Goal: Transaction & Acquisition: Purchase product/service

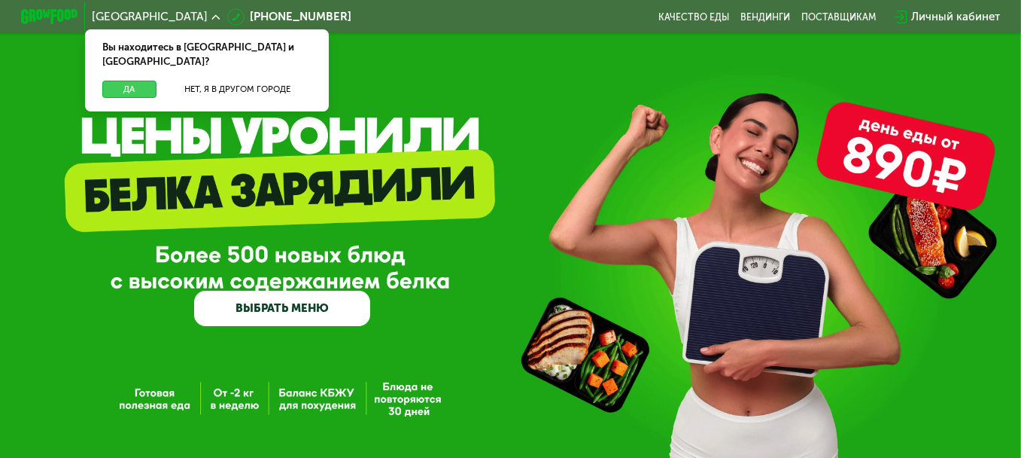
click at [131, 81] on button "Да" at bounding box center [129, 89] width 55 height 17
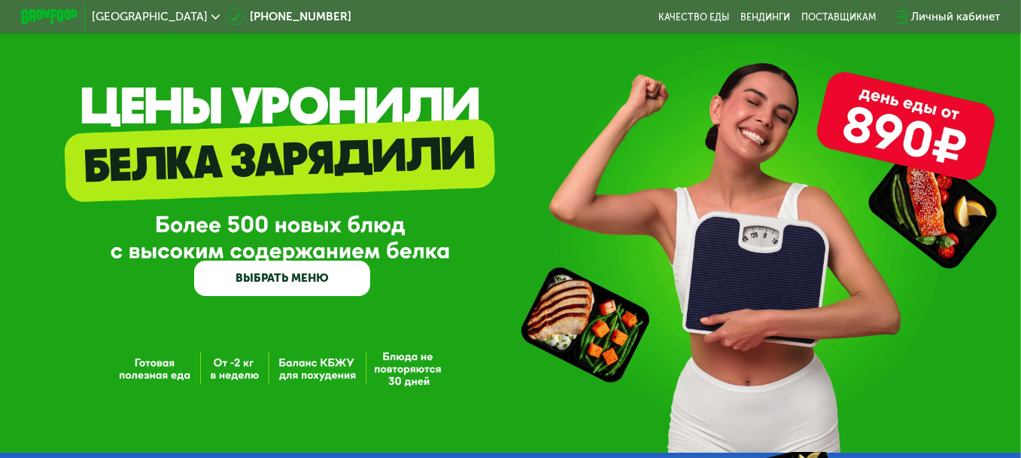
scroll to position [226, 0]
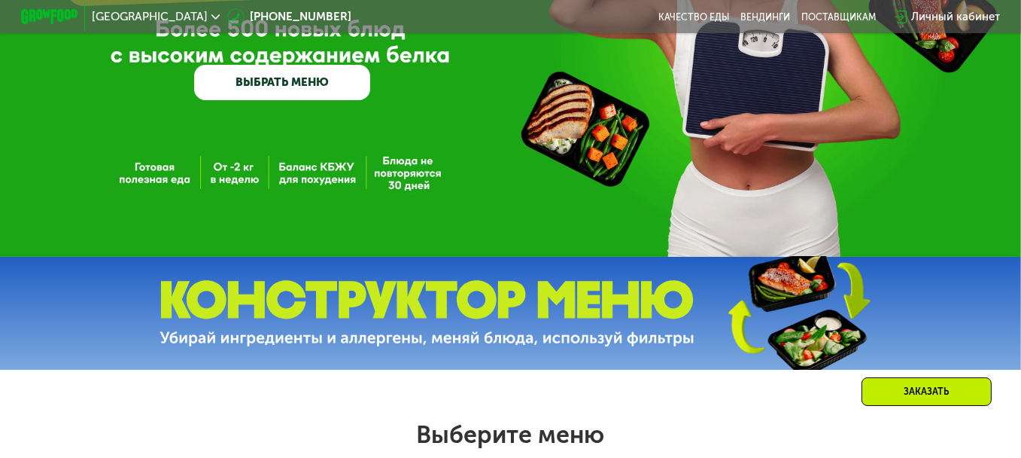
click at [350, 93] on link "ВЫБРАТЬ МЕНЮ" at bounding box center [282, 82] width 177 height 35
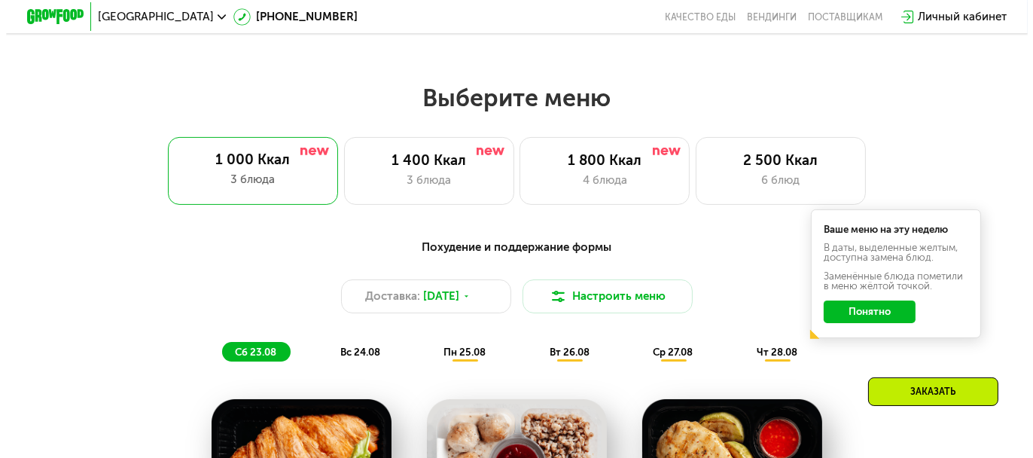
scroll to position [616, 0]
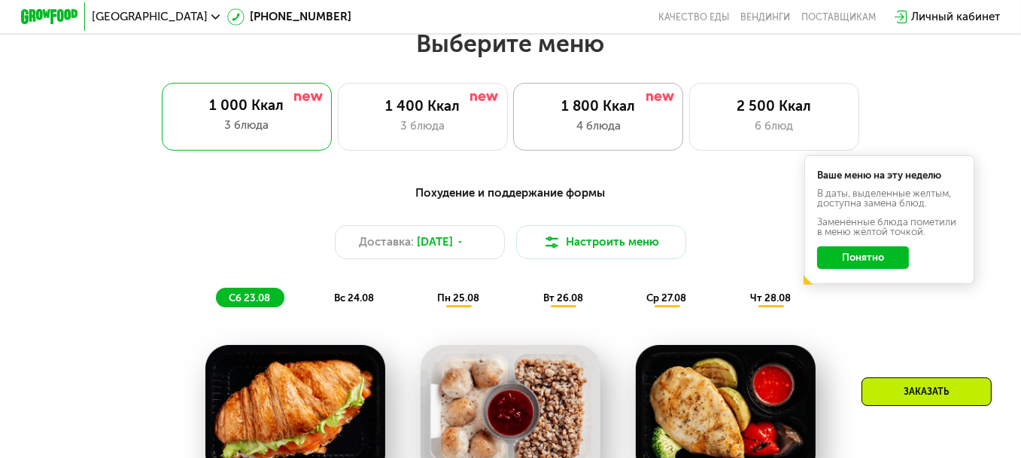
click at [646, 128] on div "4 блюда" at bounding box center [598, 125] width 140 height 17
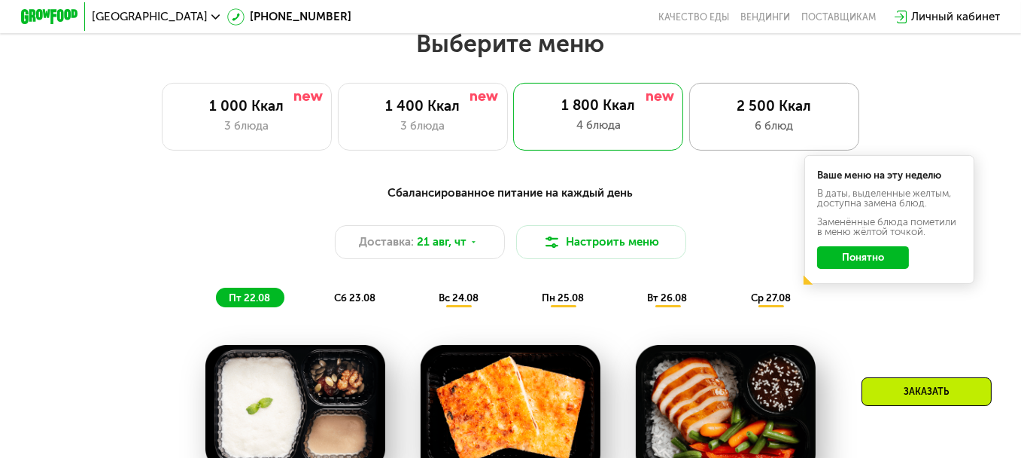
click at [764, 135] on div "6 блюд" at bounding box center [774, 125] width 140 height 17
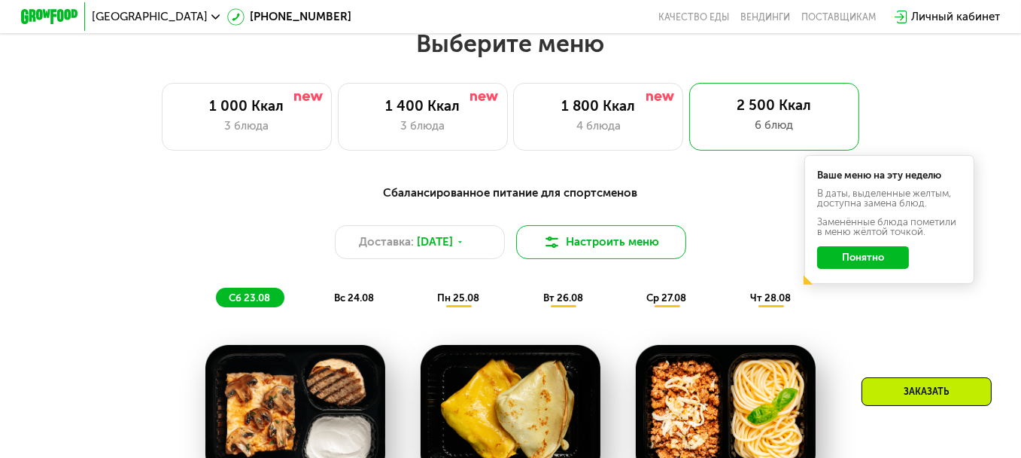
click at [651, 244] on button "Настроить меню" at bounding box center [601, 242] width 170 height 34
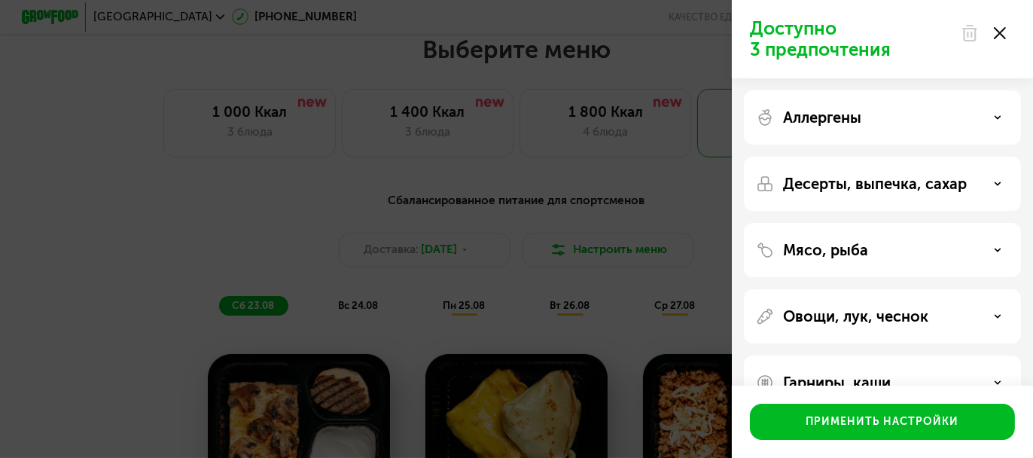
click at [826, 123] on p "Аллергены" at bounding box center [822, 117] width 78 height 18
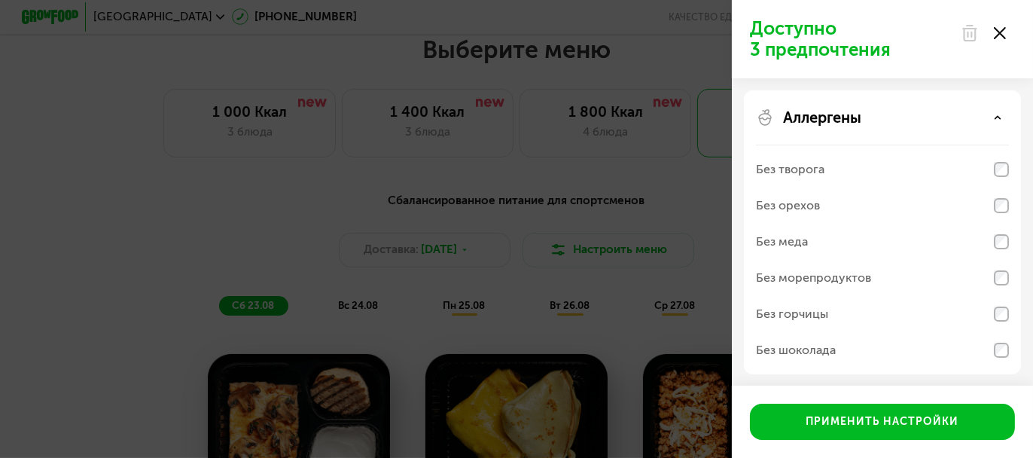
click at [826, 123] on p "Аллергены" at bounding box center [822, 117] width 78 height 18
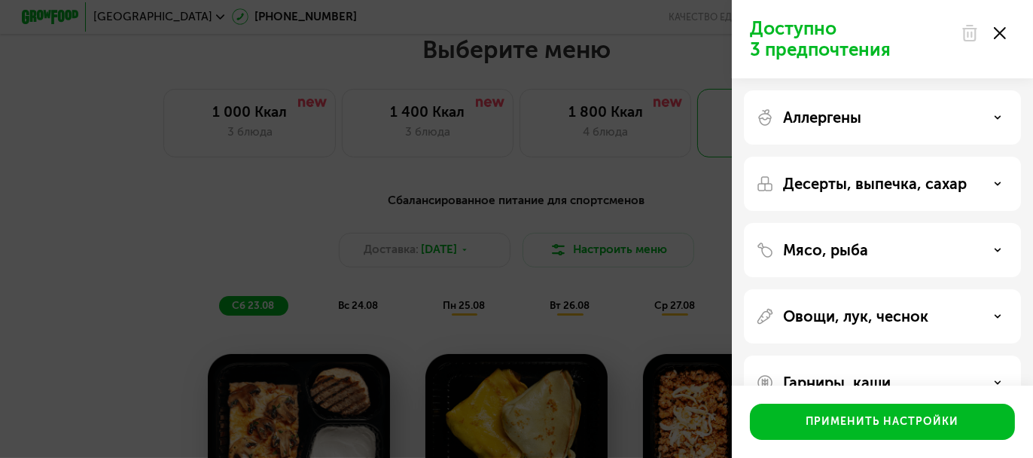
click at [840, 157] on div "Аллергены" at bounding box center [882, 184] width 277 height 54
click at [876, 120] on div "Аллергены" at bounding box center [882, 117] width 253 height 18
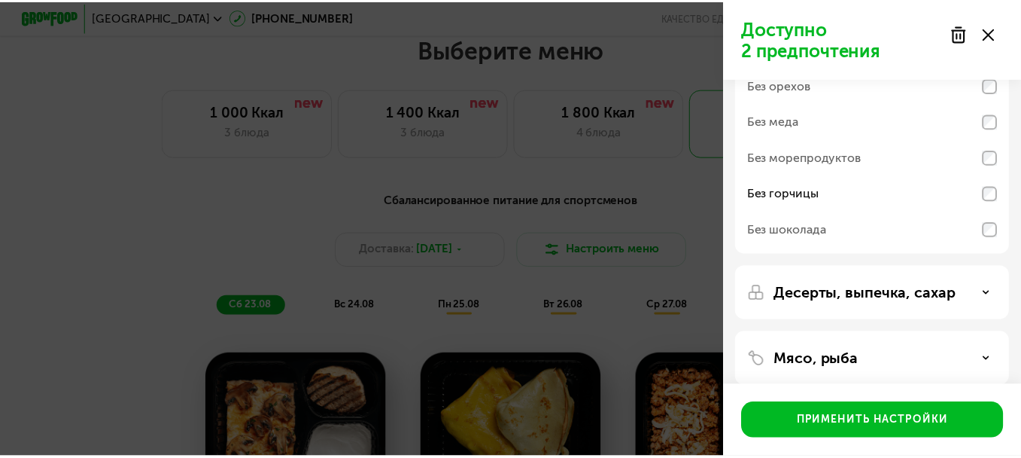
scroll to position [0, 0]
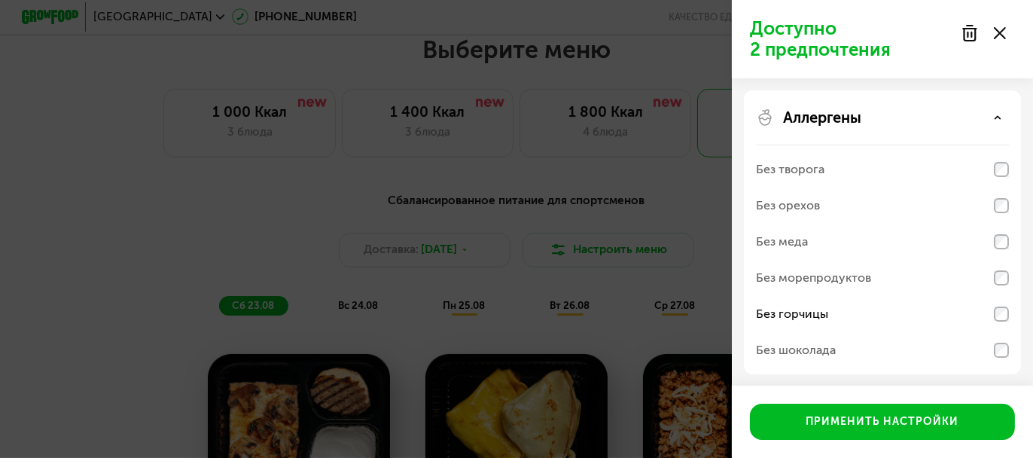
click at [904, 126] on div "Аллергены" at bounding box center [882, 117] width 253 height 18
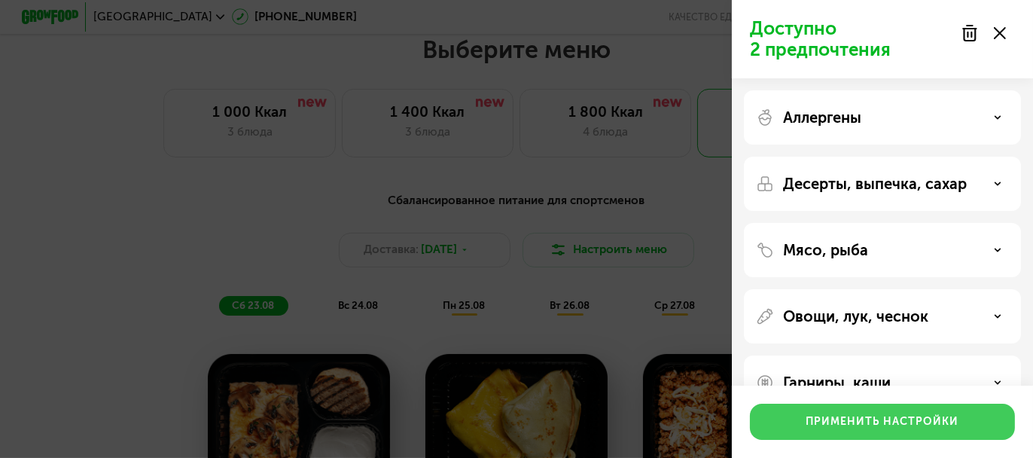
click at [881, 429] on div "Применить настройки" at bounding box center [882, 421] width 153 height 15
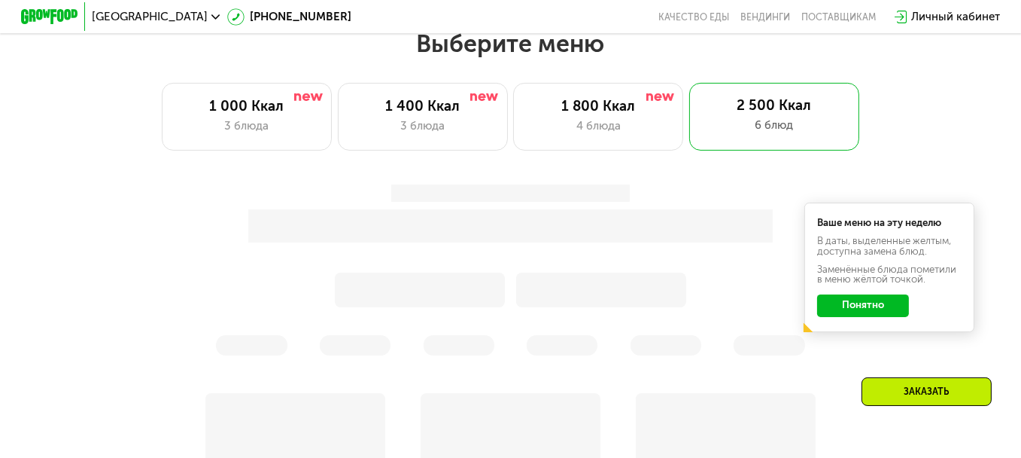
click at [871, 317] on button "Понятно" at bounding box center [863, 305] width 92 height 23
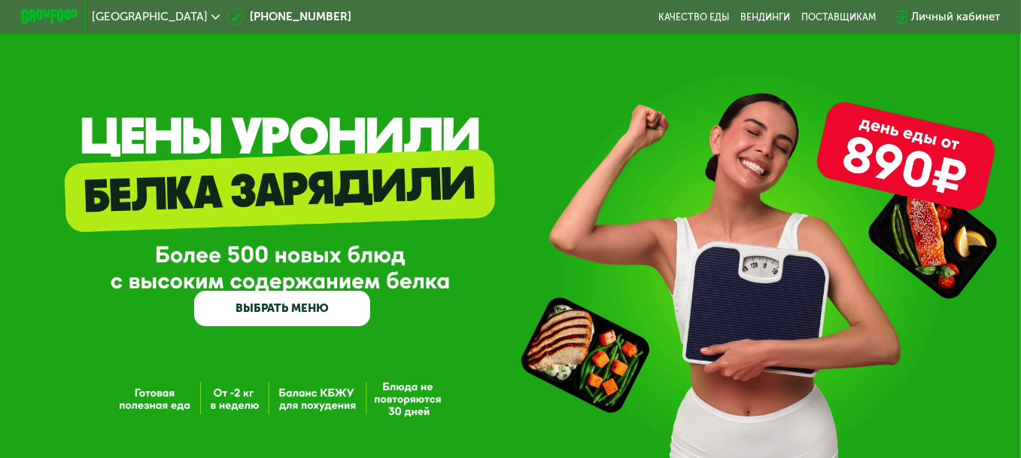
click at [252, 313] on link "ВЫБРАТЬ МЕНЮ" at bounding box center [282, 307] width 177 height 35
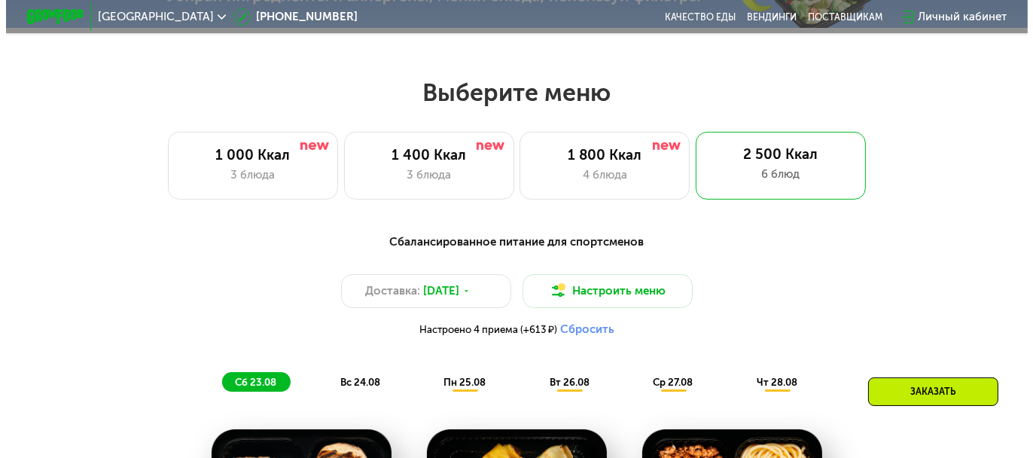
scroll to position [616, 0]
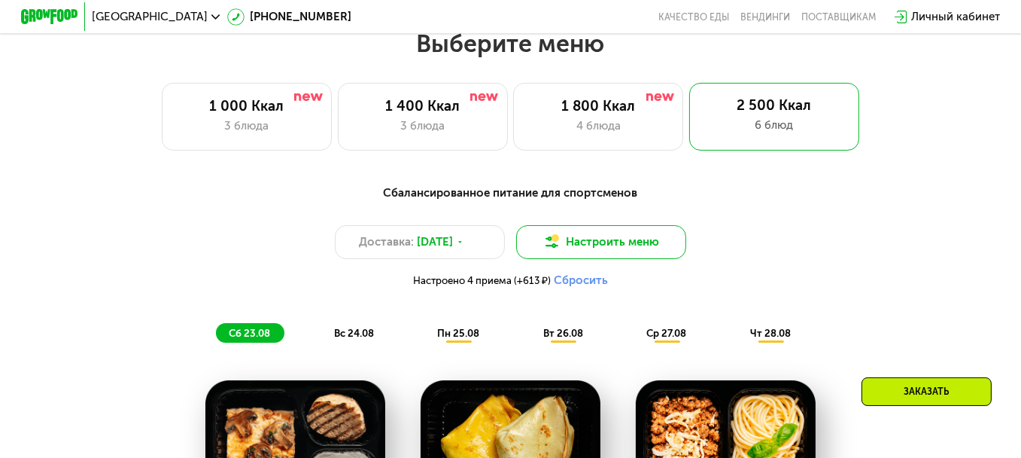
click at [575, 259] on button "Настроить меню" at bounding box center [601, 242] width 170 height 34
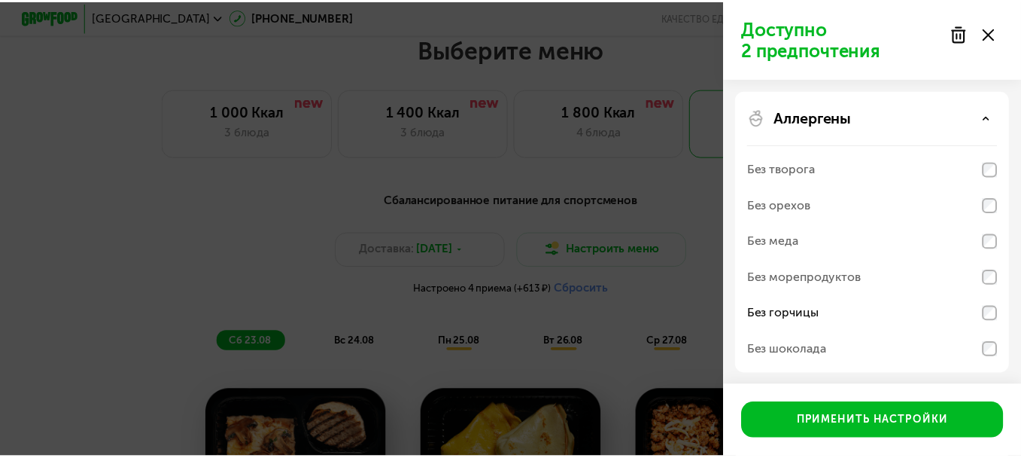
scroll to position [267, 0]
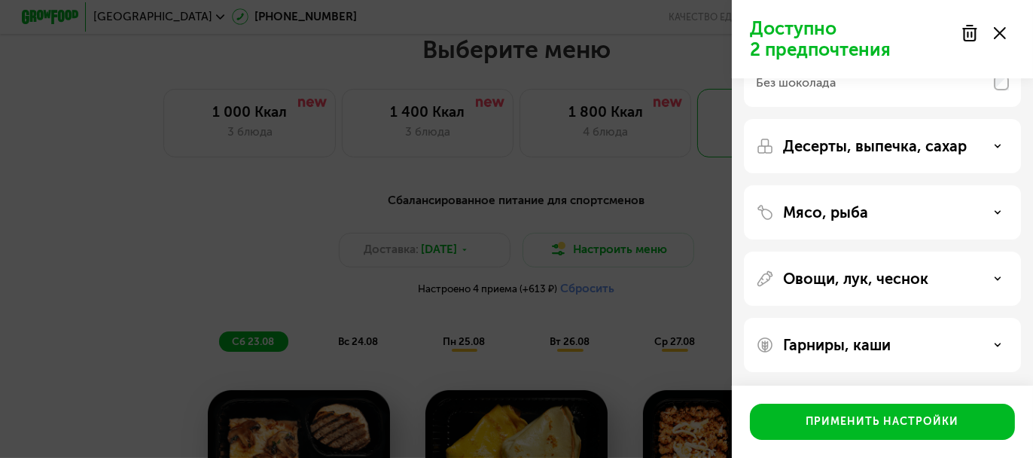
click at [585, 186] on div "Доступно 2 предпочтения Аллергены Без творога Без орехов Без меда Без морепроду…" at bounding box center [516, 229] width 1033 height 458
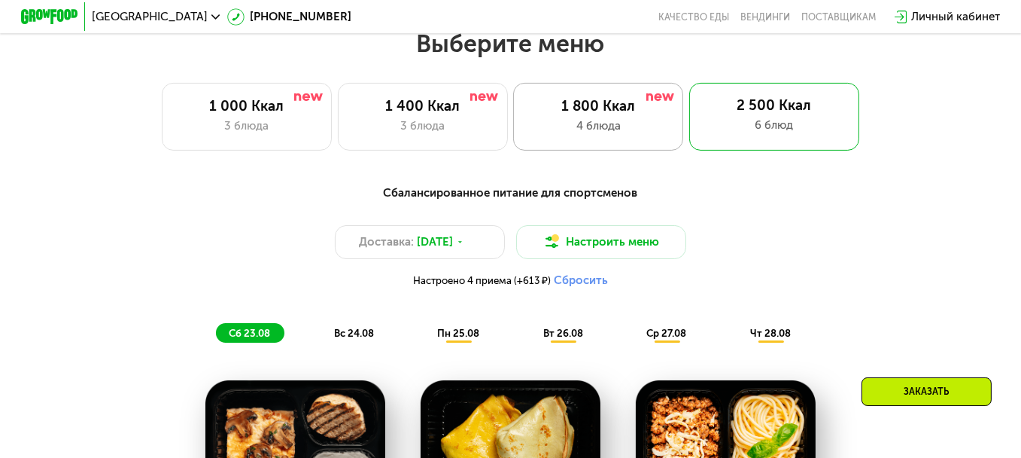
click at [579, 126] on div "4 блюда" at bounding box center [598, 125] width 140 height 17
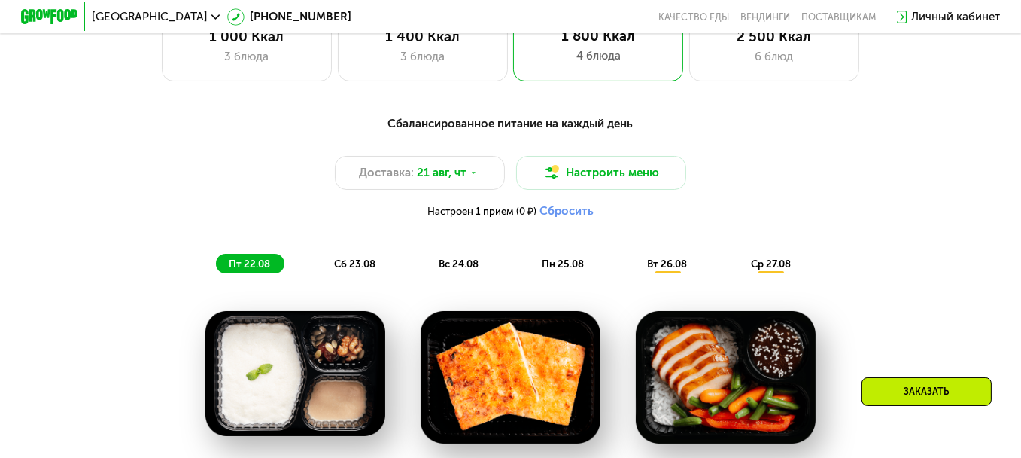
scroll to position [616, 0]
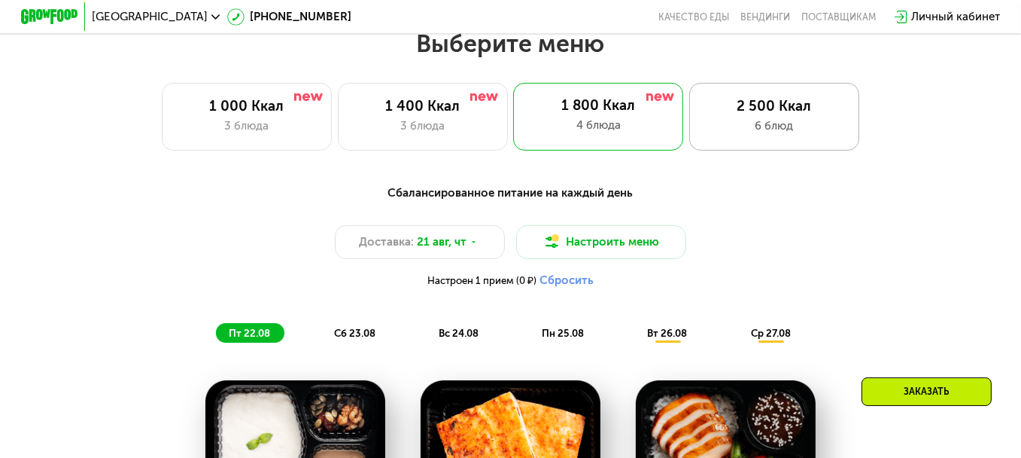
click at [814, 151] on div "2 500 Ккал 6 блюд" at bounding box center [774, 117] width 170 height 68
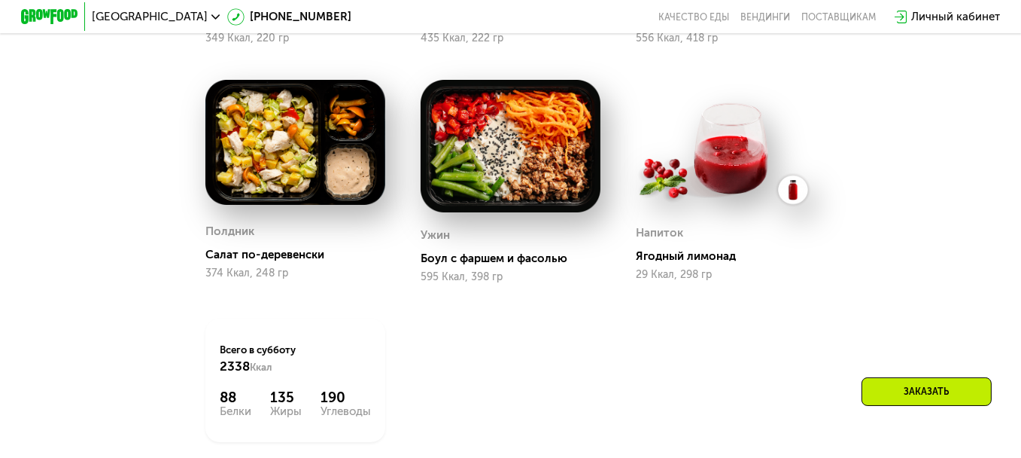
scroll to position [1294, 0]
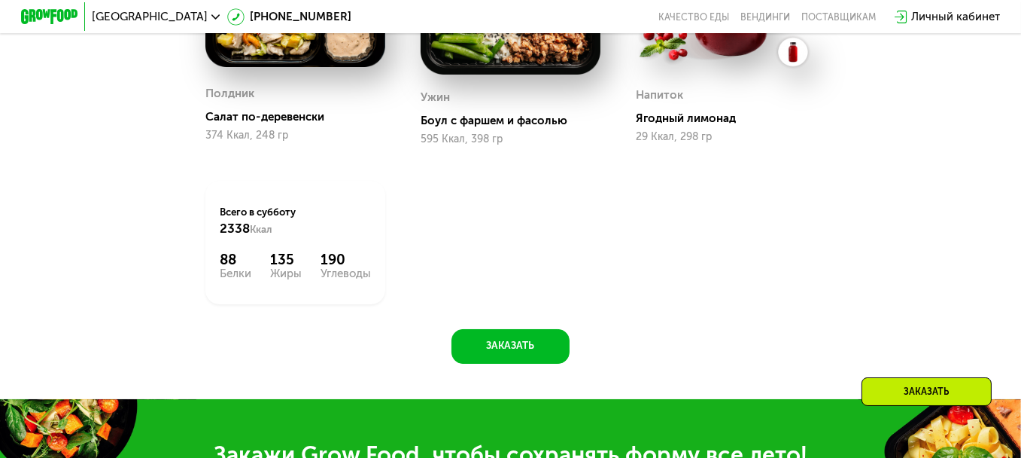
click at [275, 236] on div "Всего в субботу 2338 Ккал" at bounding box center [295, 221] width 151 height 32
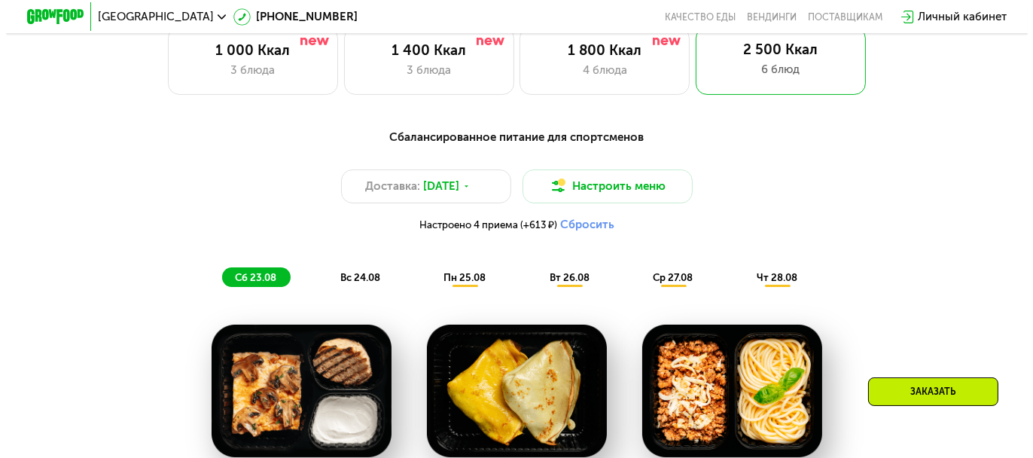
scroll to position [692, 0]
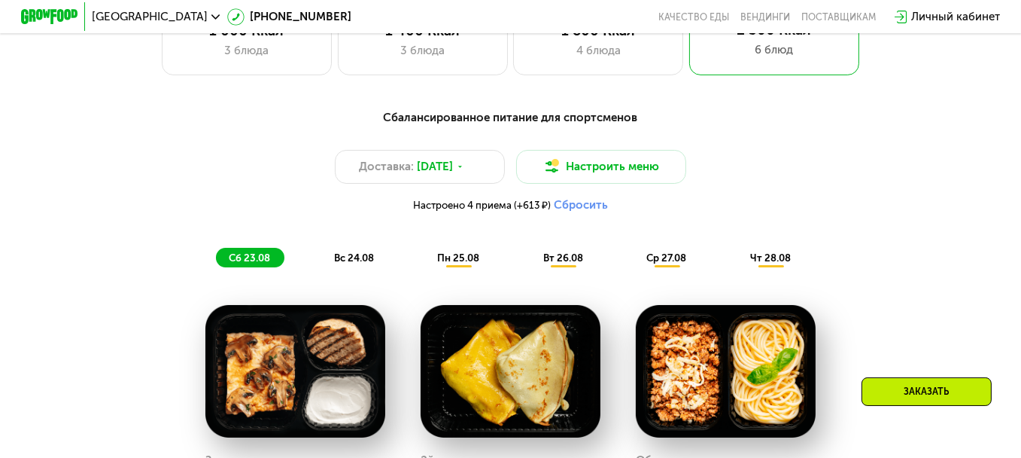
click at [516, 210] on span "Настроено 4 приема (+613 ₽)" at bounding box center [482, 205] width 138 height 10
click at [478, 210] on span "Настроено 4 приема (+613 ₽)" at bounding box center [482, 205] width 138 height 10
click at [622, 166] on button "Настроить меню" at bounding box center [601, 167] width 170 height 34
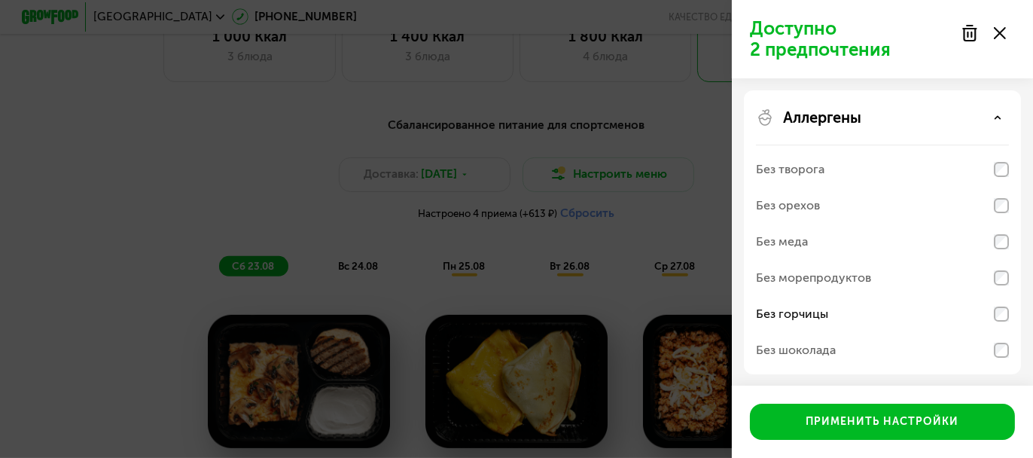
scroll to position [0, 0]
click at [999, 118] on use at bounding box center [997, 117] width 5 height 2
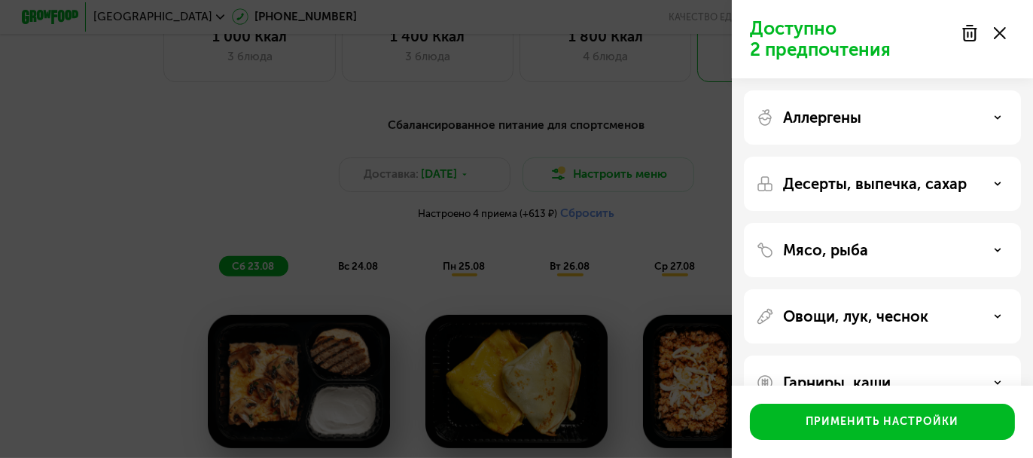
click at [918, 157] on div "Аллергены" at bounding box center [882, 184] width 277 height 54
click at [912, 120] on div "Аллергены" at bounding box center [882, 117] width 253 height 18
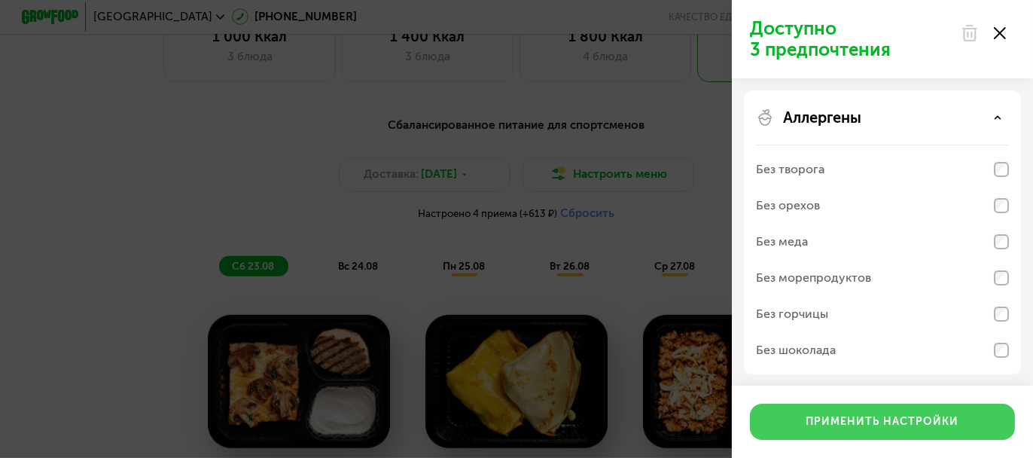
click at [916, 411] on button "Применить настройки" at bounding box center [882, 421] width 265 height 36
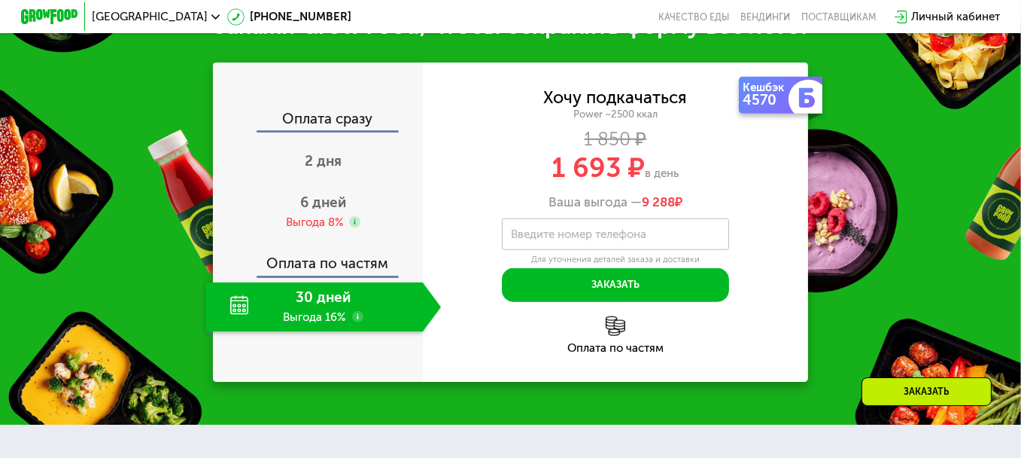
scroll to position [1670, 0]
